Goal: Find contact information: Find contact information

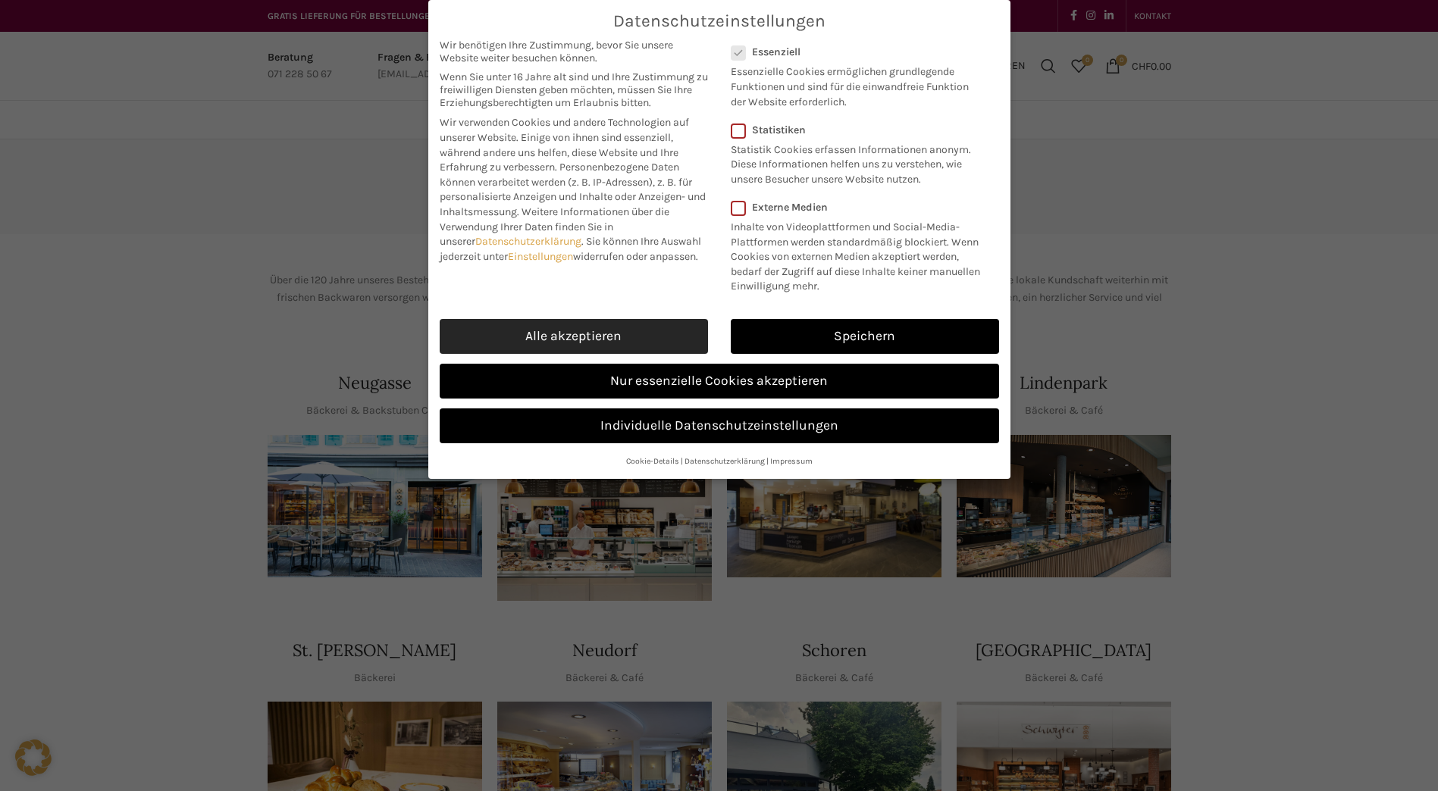
click at [618, 327] on link "Alle akzeptieren" at bounding box center [574, 336] width 268 height 35
checkbox input "true"
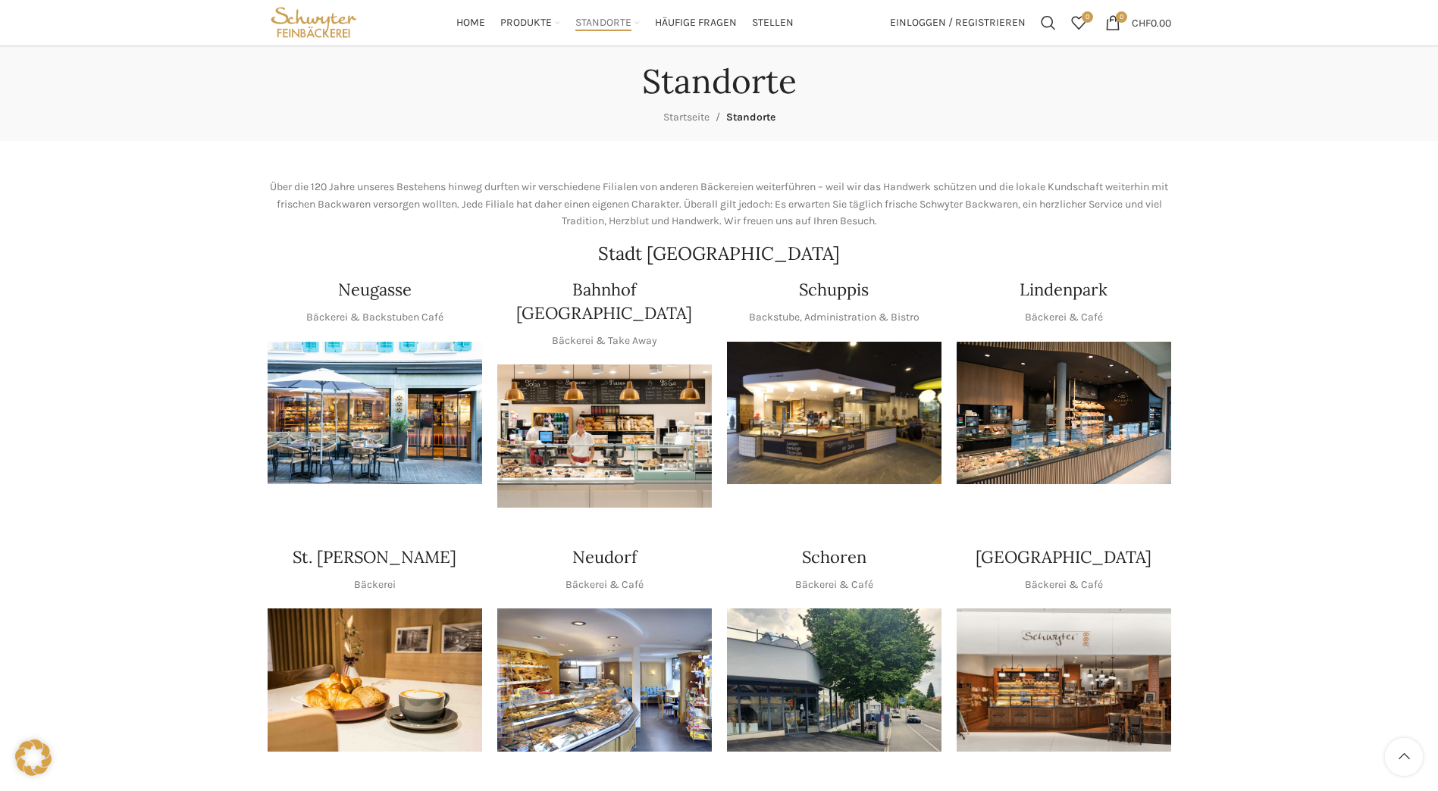
scroll to position [76, 0]
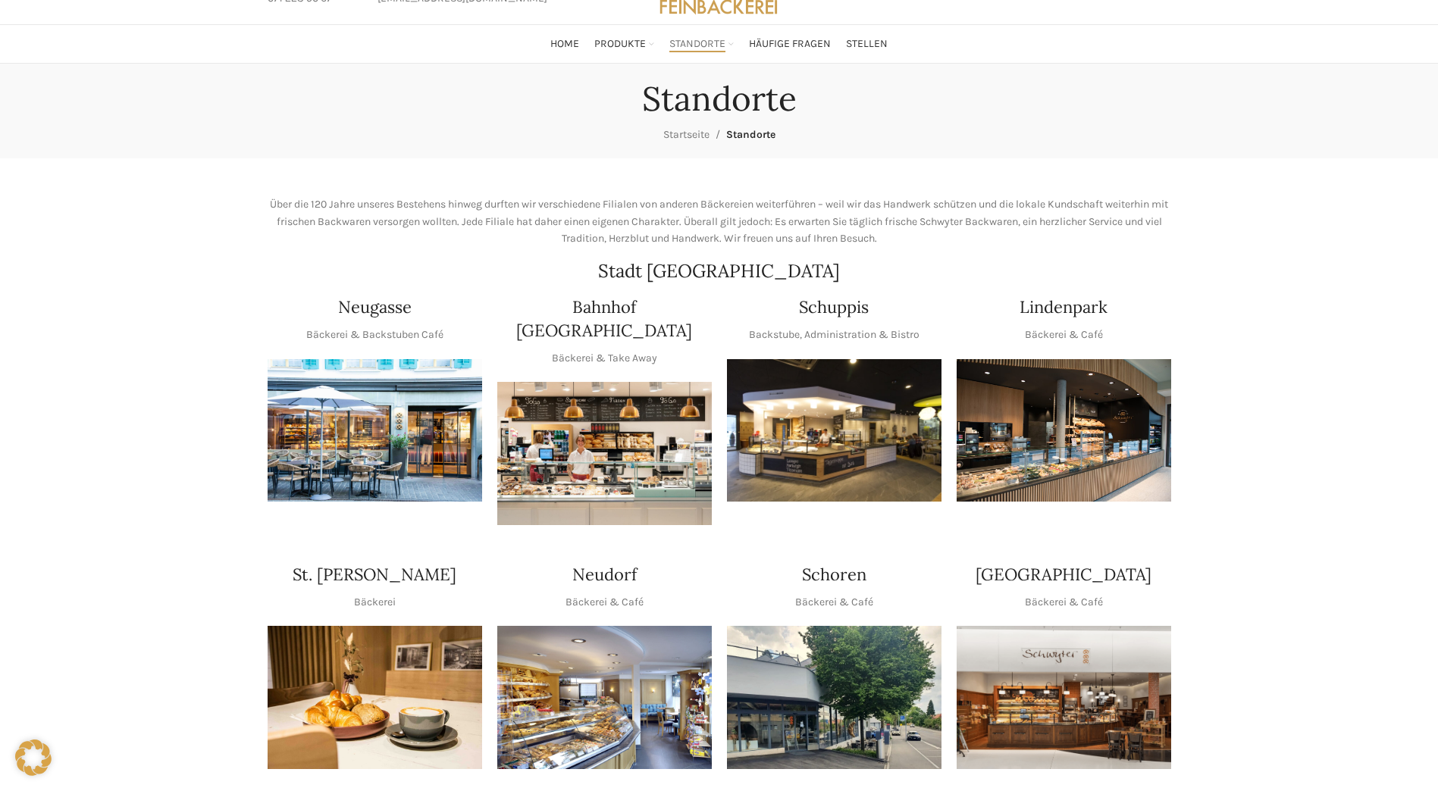
click at [837, 456] on img "1 / 1" at bounding box center [834, 430] width 214 height 143
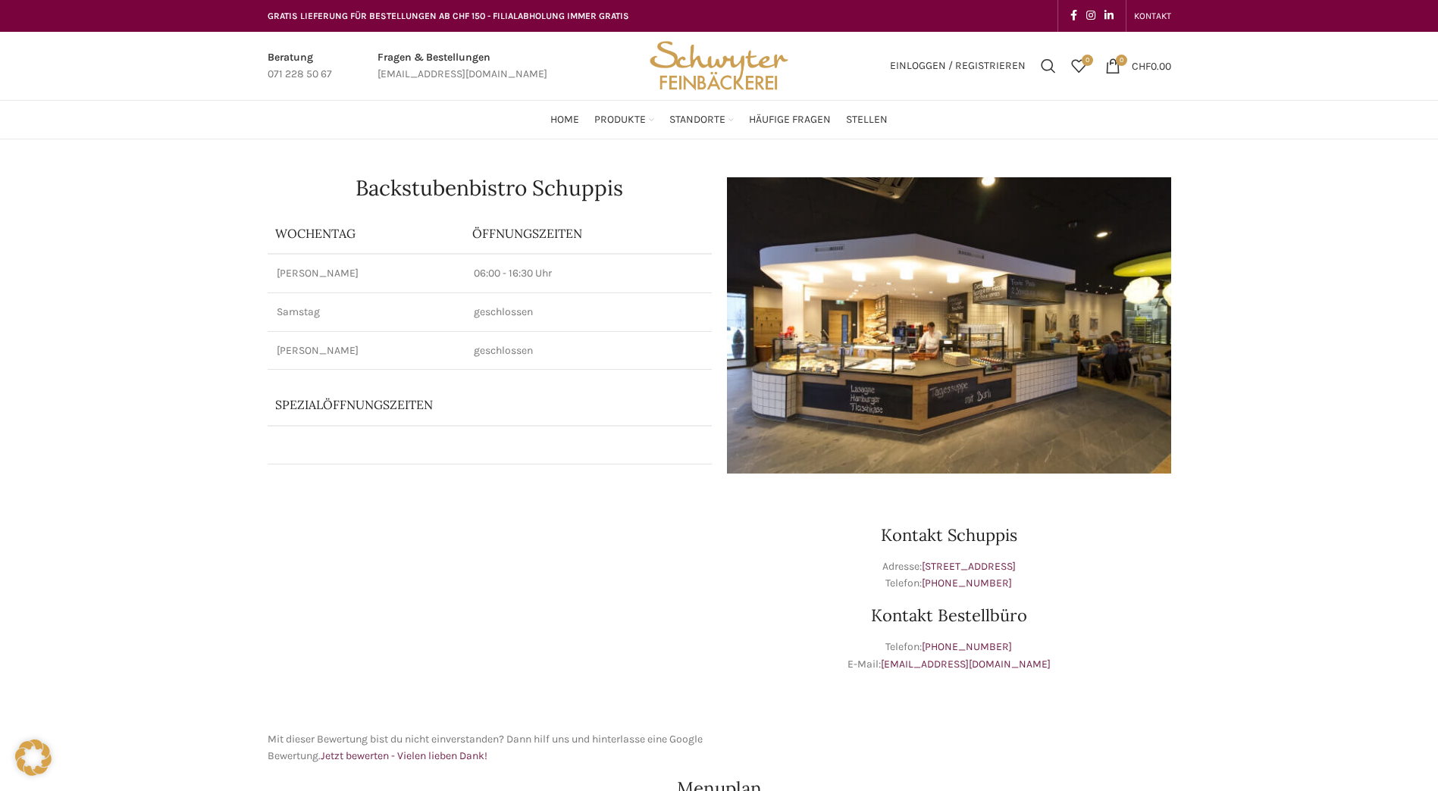
drag, startPoint x: 1257, startPoint y: 364, endPoint x: 1263, endPoint y: 357, distance: 9.1
click at [978, 584] on link "+41 71 228 50 61" at bounding box center [967, 583] width 90 height 13
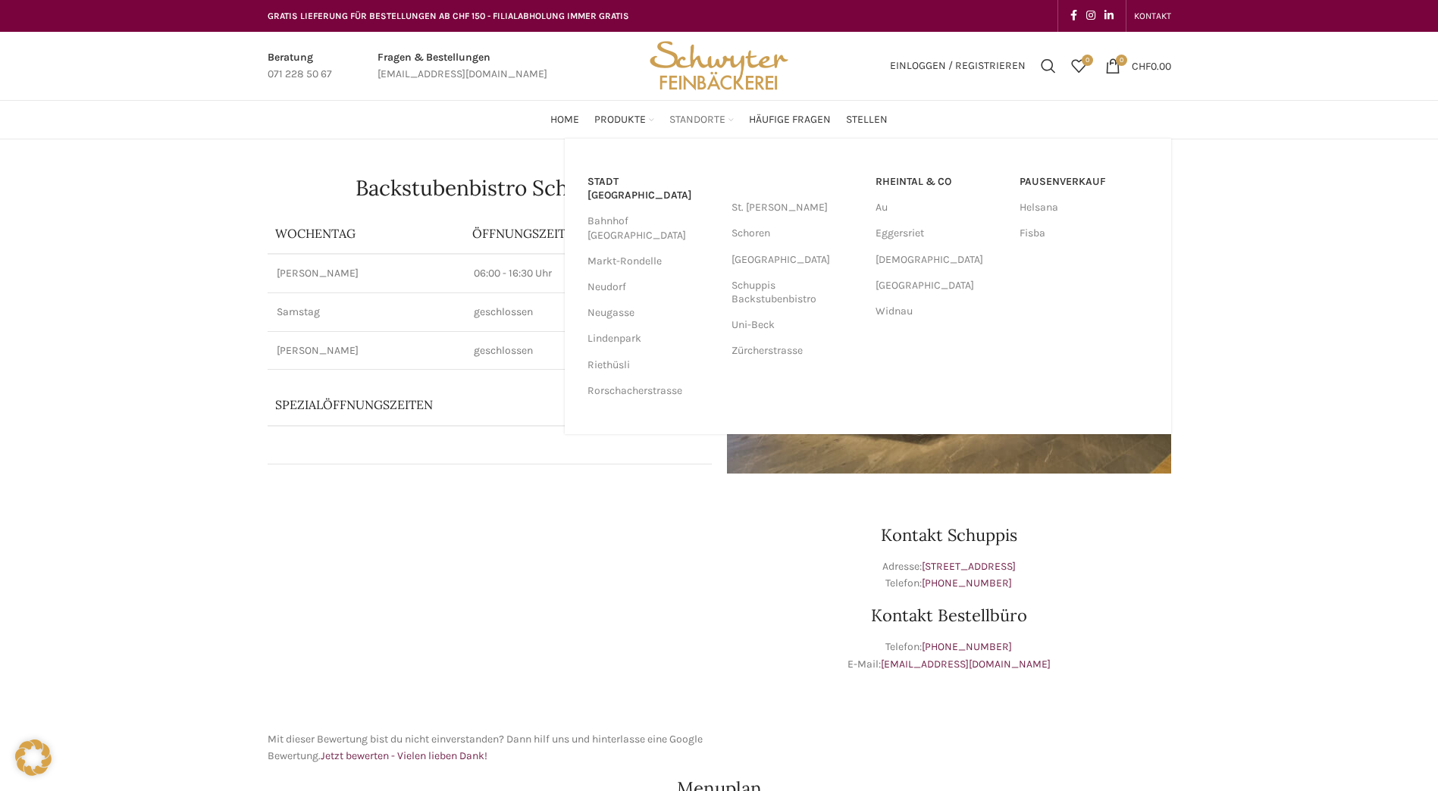
click at [726, 118] on link "Standorte" at bounding box center [701, 120] width 64 height 30
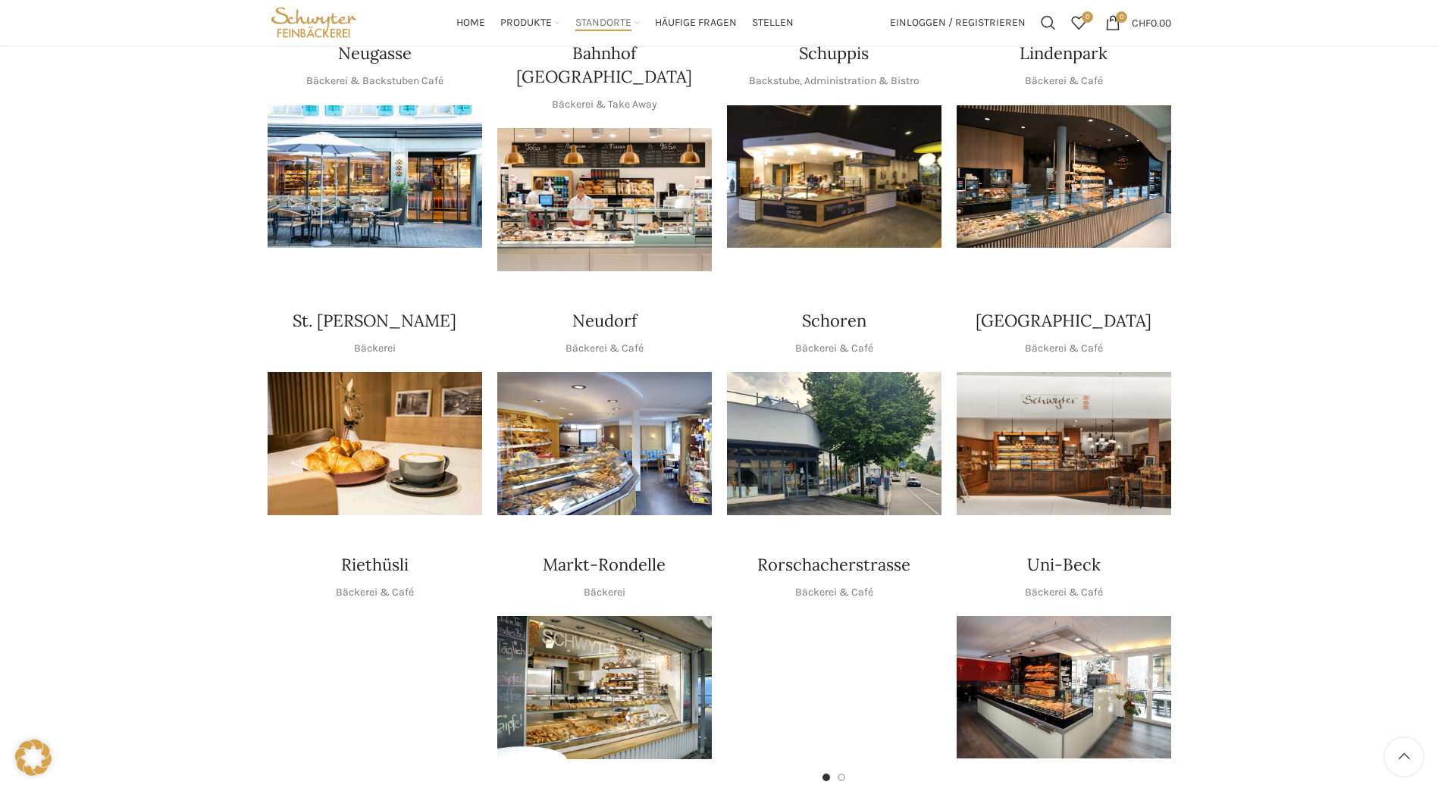
scroll to position [303, 0]
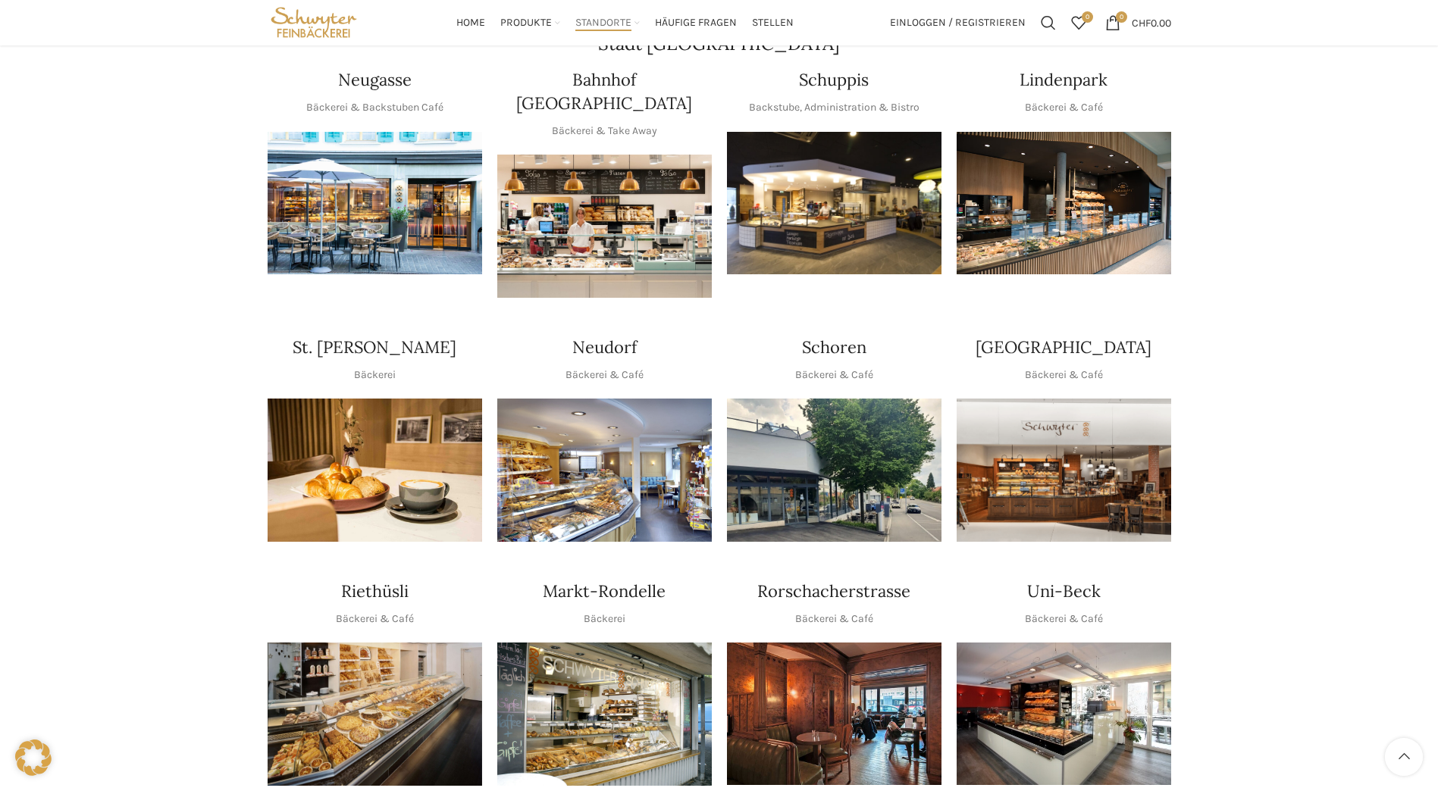
click at [837, 412] on img "1 / 1" at bounding box center [834, 470] width 214 height 143
